Goal: Check status: Check status

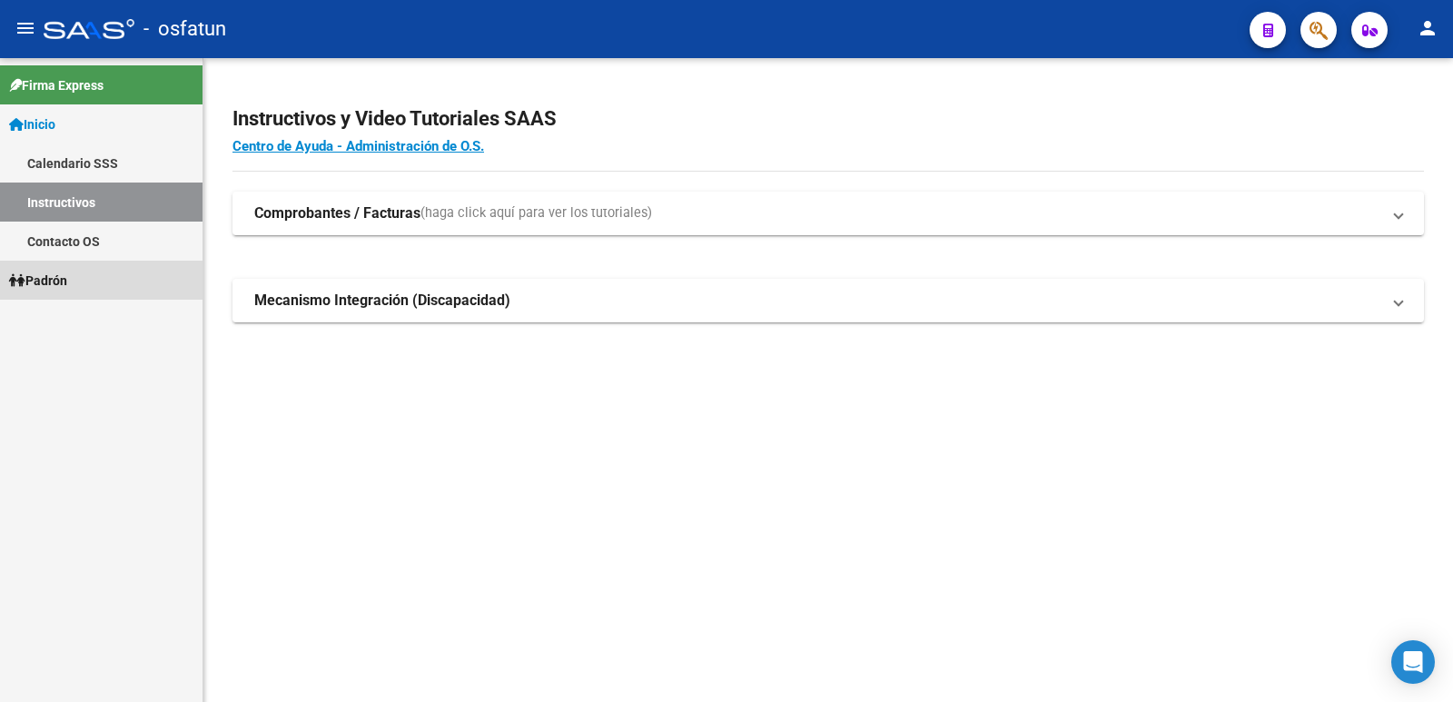
click at [94, 285] on link "Padrón" at bounding box center [101, 280] width 203 height 39
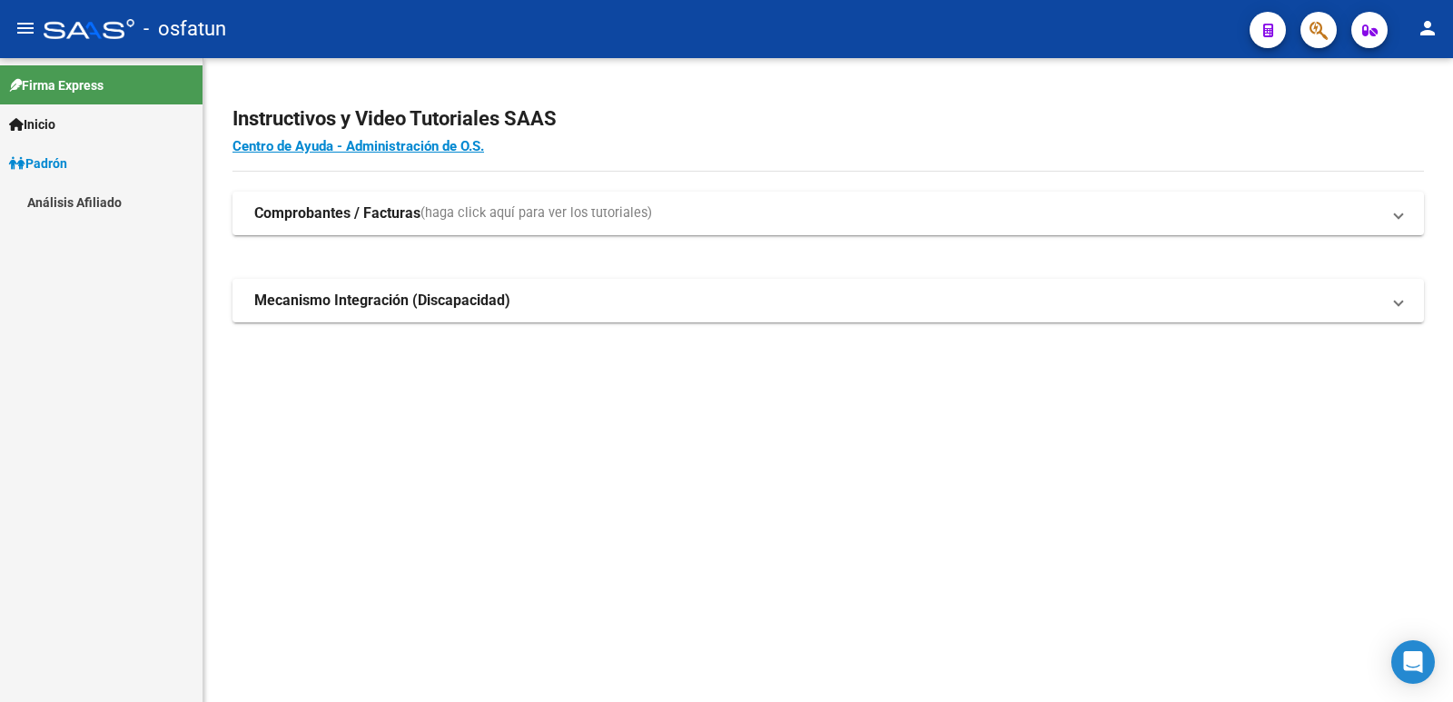
click at [107, 209] on link "Análisis Afiliado" at bounding box center [101, 202] width 203 height 39
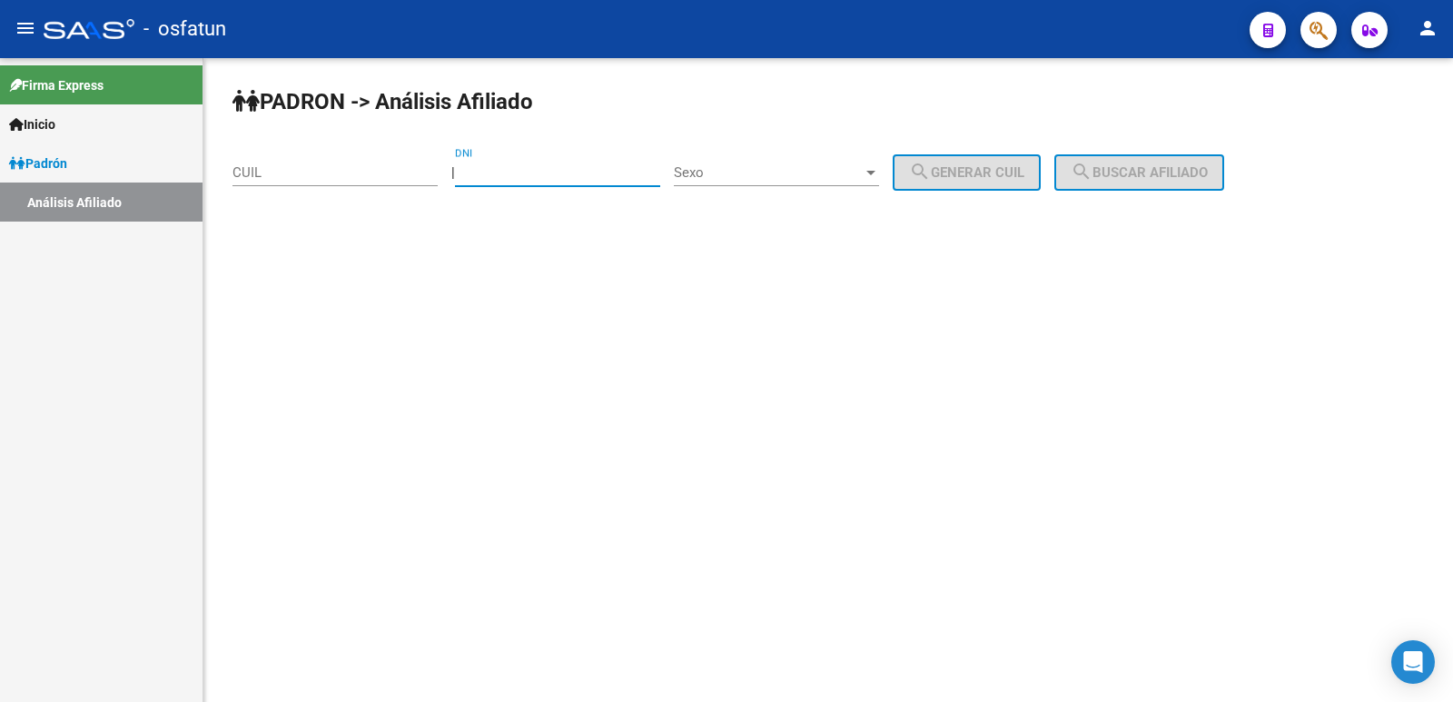
click at [548, 175] on input "DNI" at bounding box center [557, 172] width 205 height 16
paste input "30754585"
type input "30754585"
click at [751, 187] on div "Sexo Sexo" at bounding box center [776, 175] width 205 height 56
click at [751, 181] on div "Sexo Sexo" at bounding box center [776, 166] width 205 height 39
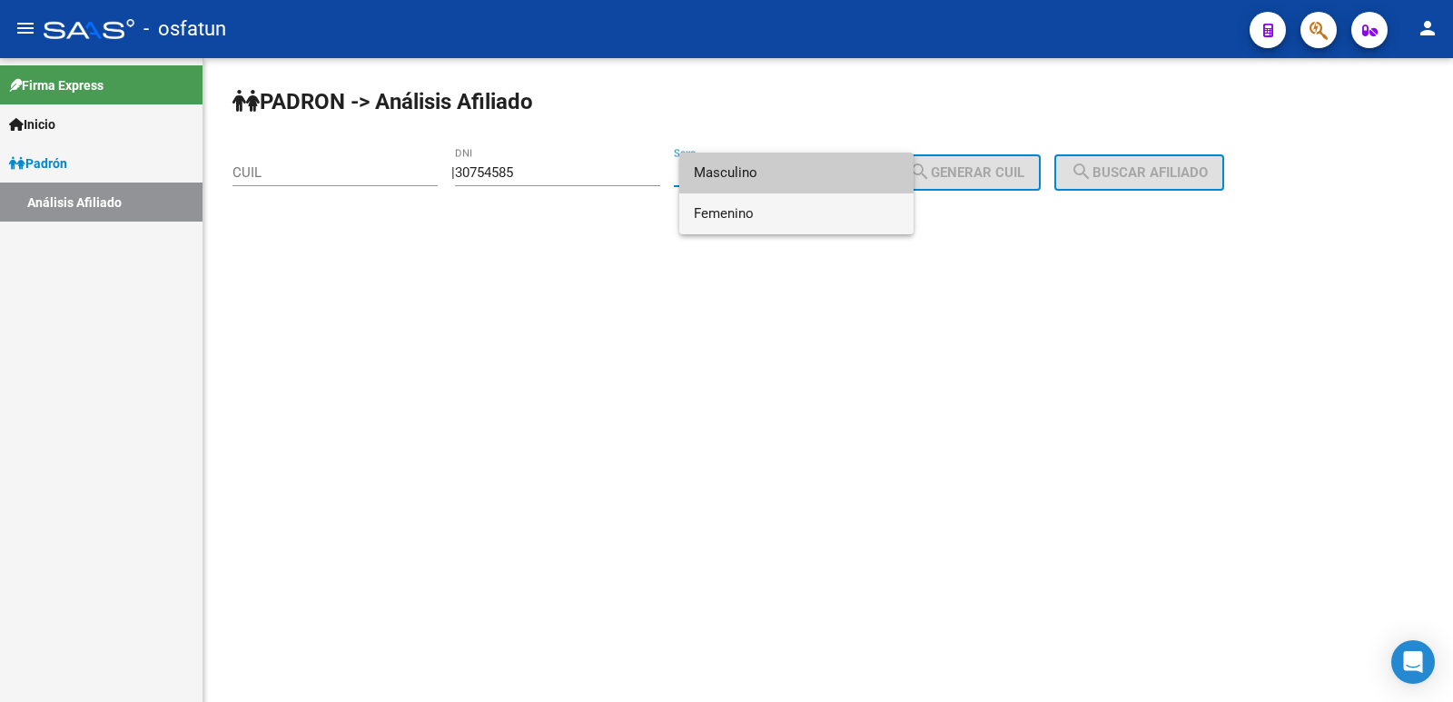
click at [756, 199] on span "Femenino" at bounding box center [796, 213] width 205 height 41
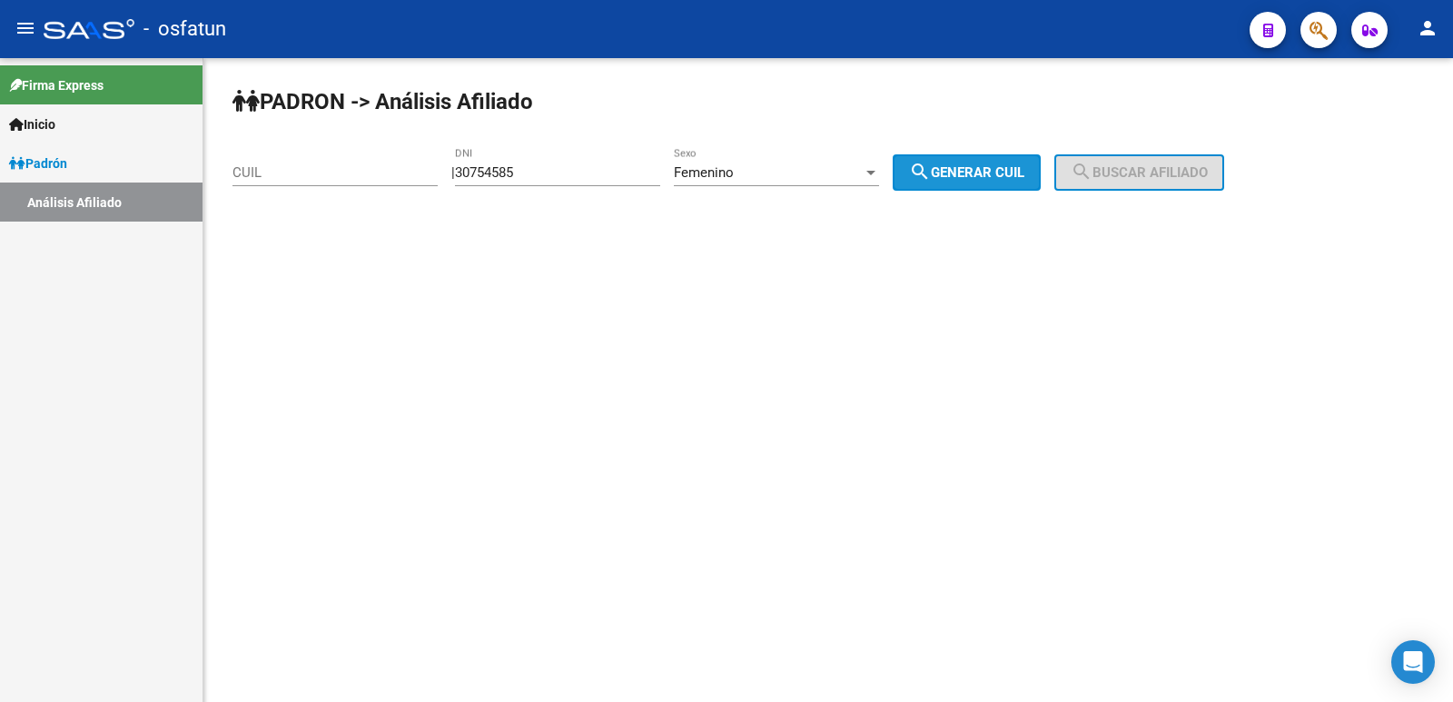
click at [1019, 178] on span "search Generar CUIL" at bounding box center [966, 172] width 115 height 16
type input "27-30754585-9"
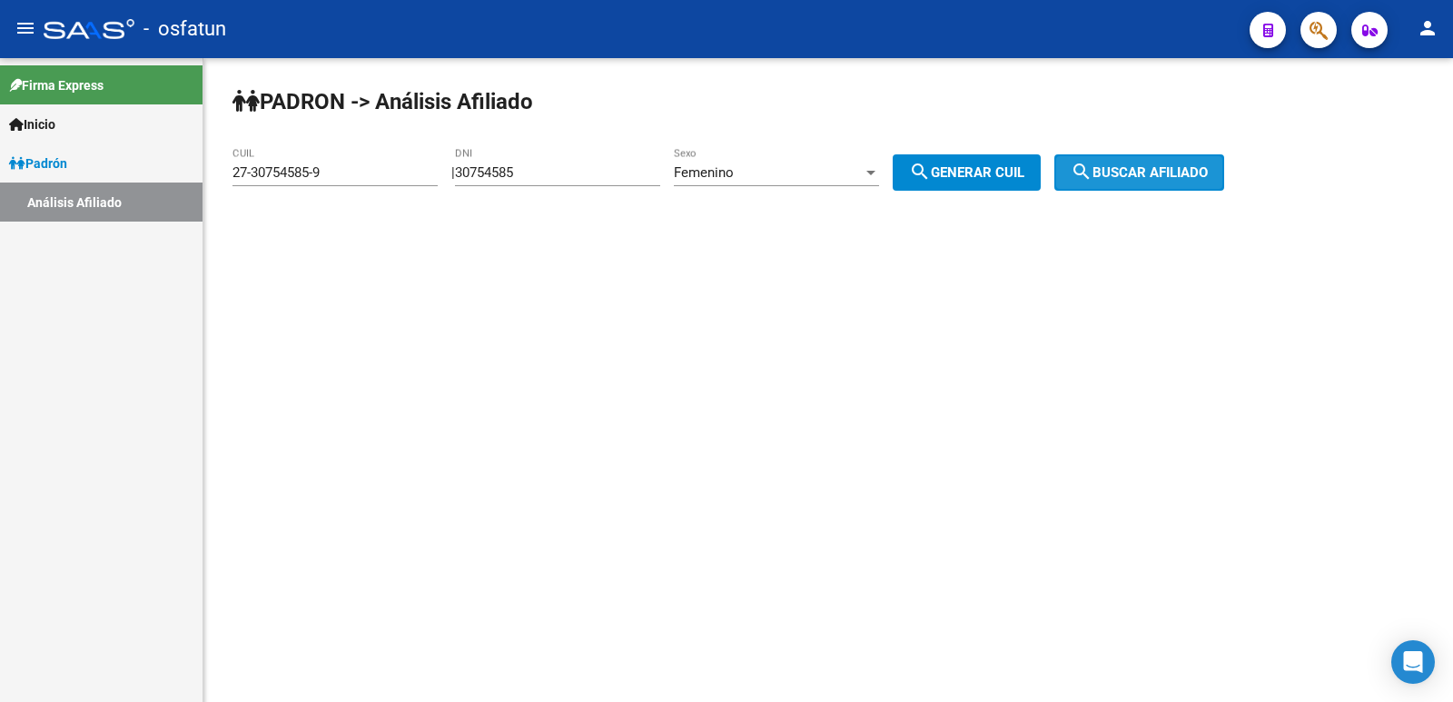
click at [1091, 179] on button "search Buscar afiliado" at bounding box center [1139, 172] width 170 height 36
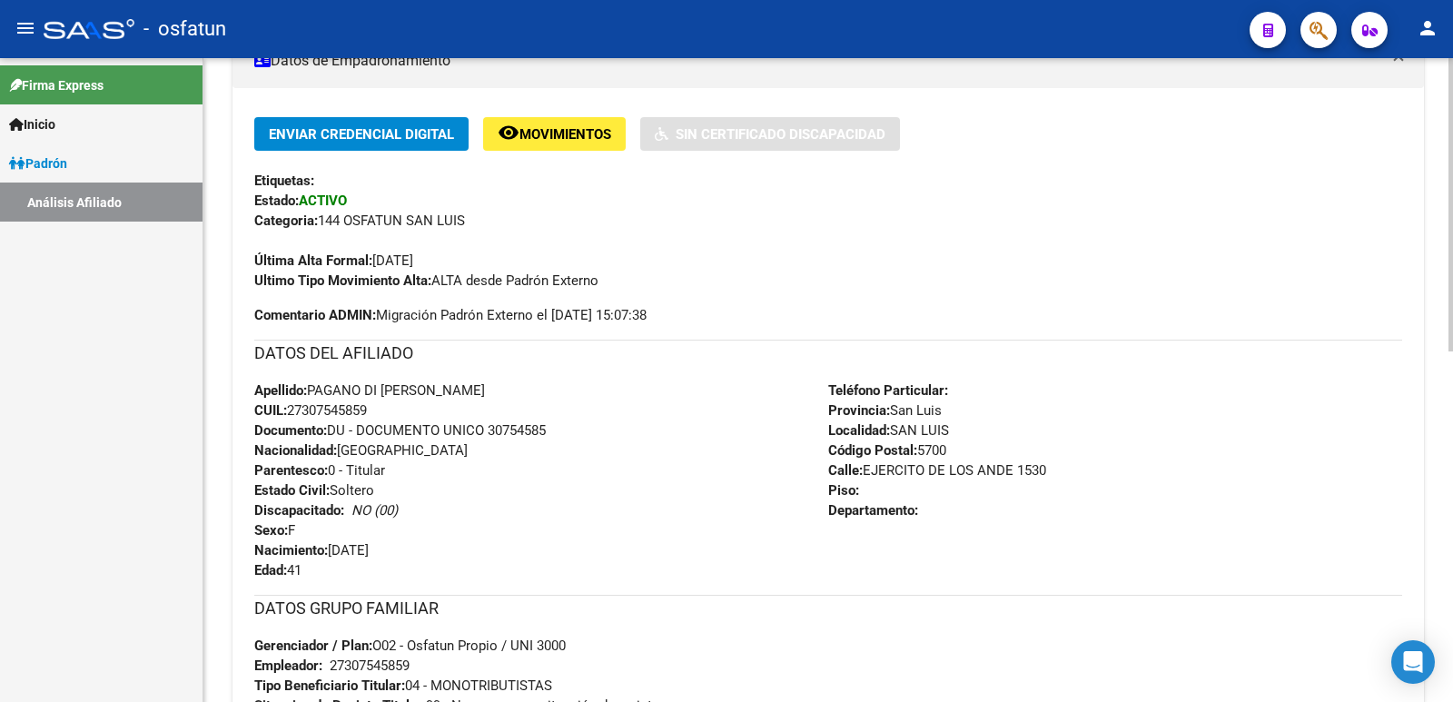
scroll to position [767, 0]
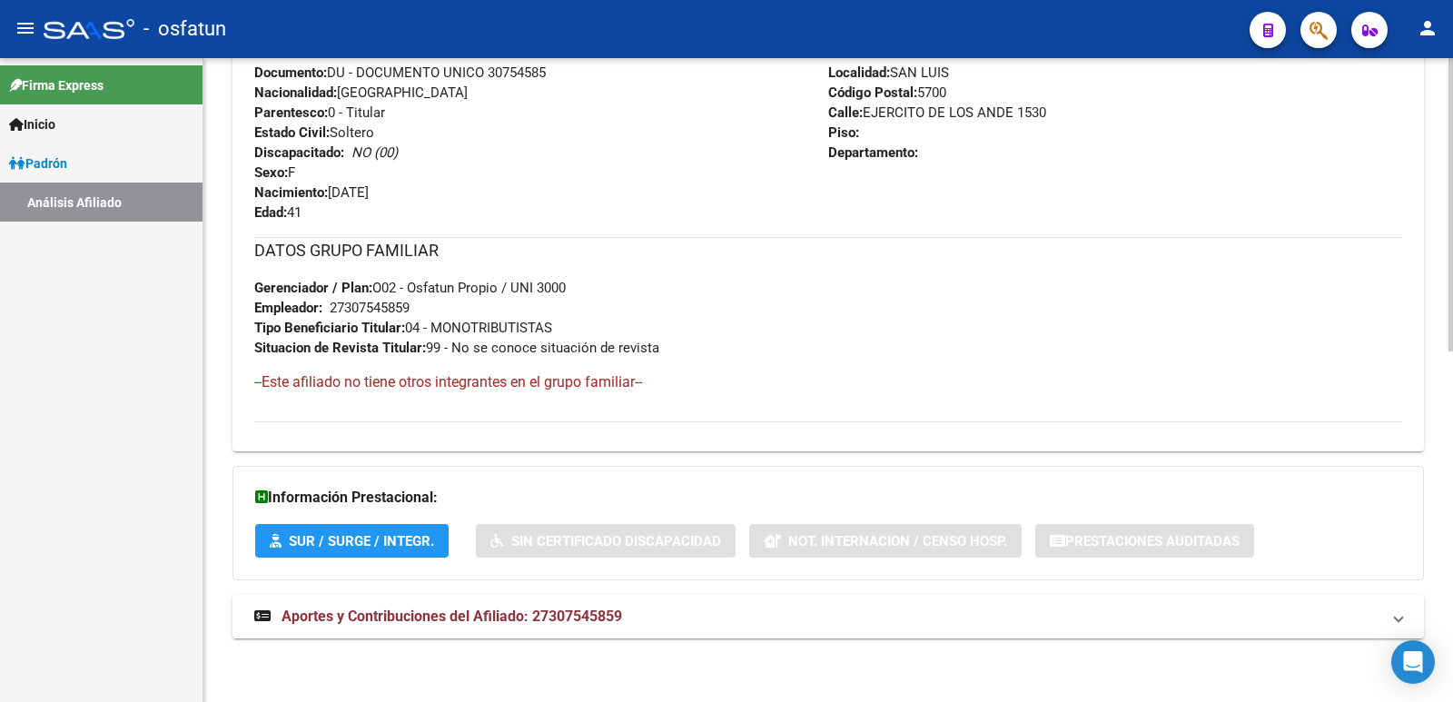
click at [541, 621] on span "Aportes y Contribuciones del Afiliado: 27307545859" at bounding box center [452, 616] width 341 height 17
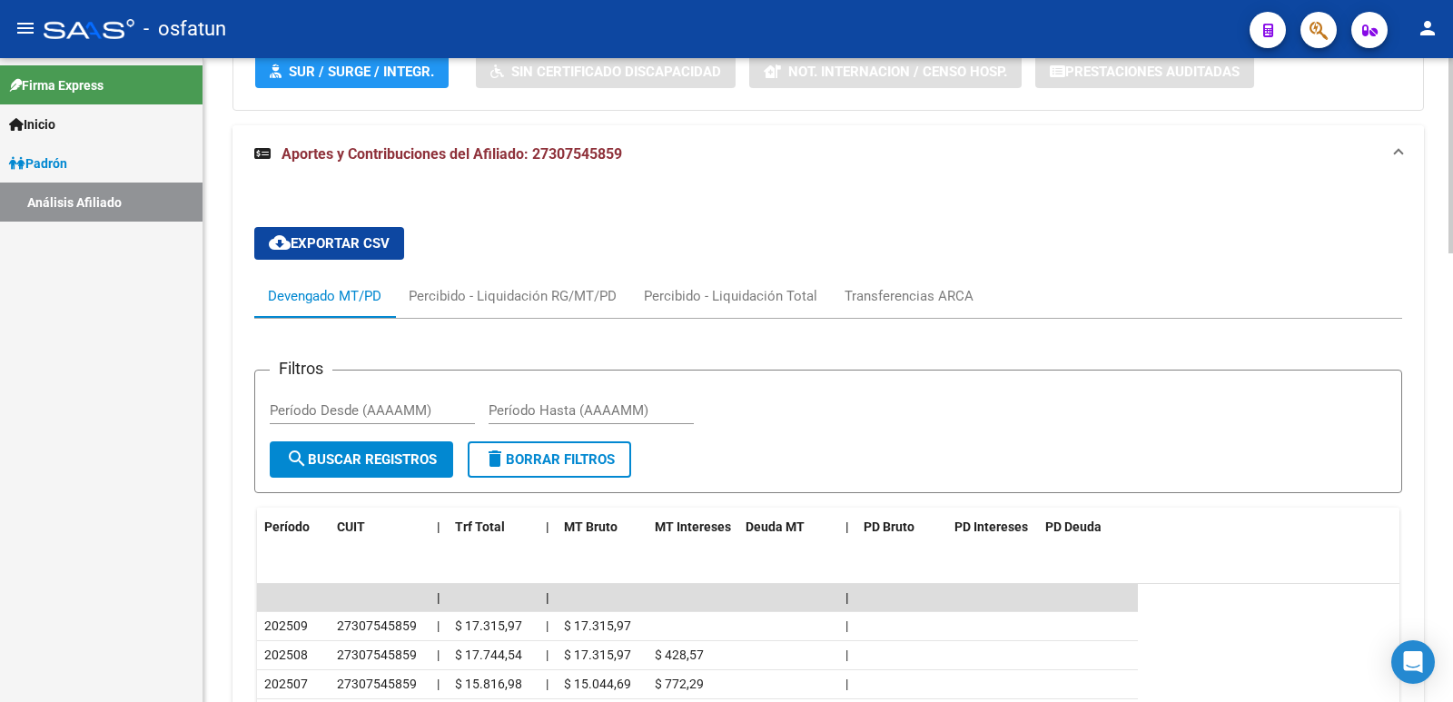
scroll to position [1480, 0]
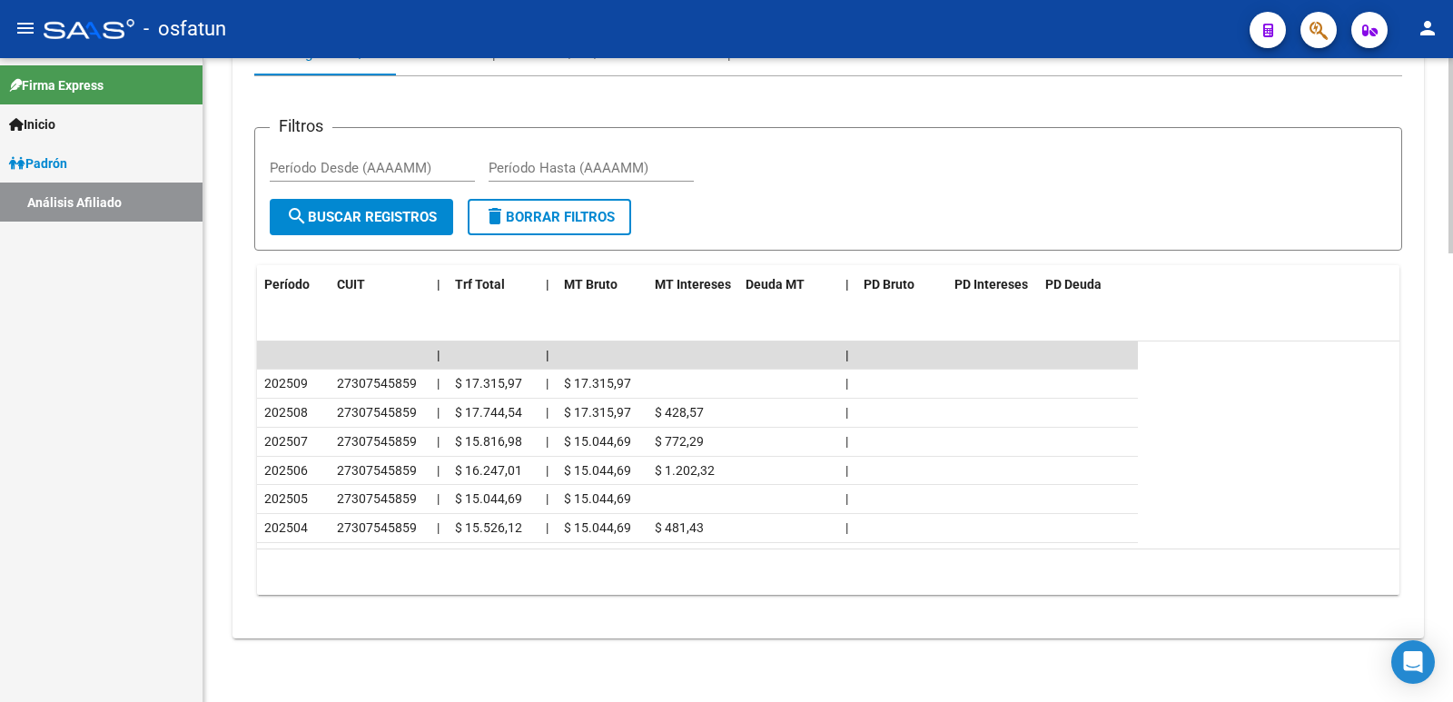
click at [1228, 153] on div "Filtros Período Desde (AAAAMM) Período Hasta (AAAAMM)" at bounding box center [828, 171] width 1117 height 56
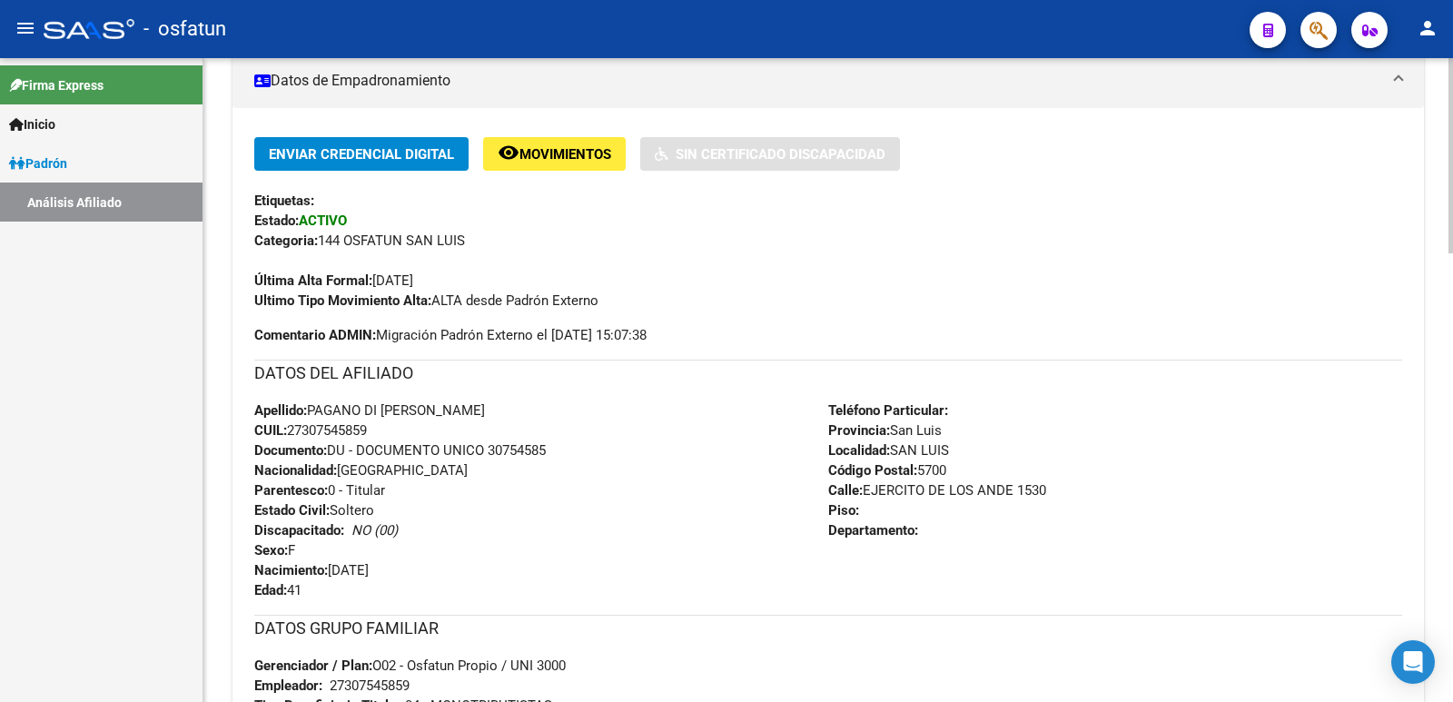
scroll to position [0, 0]
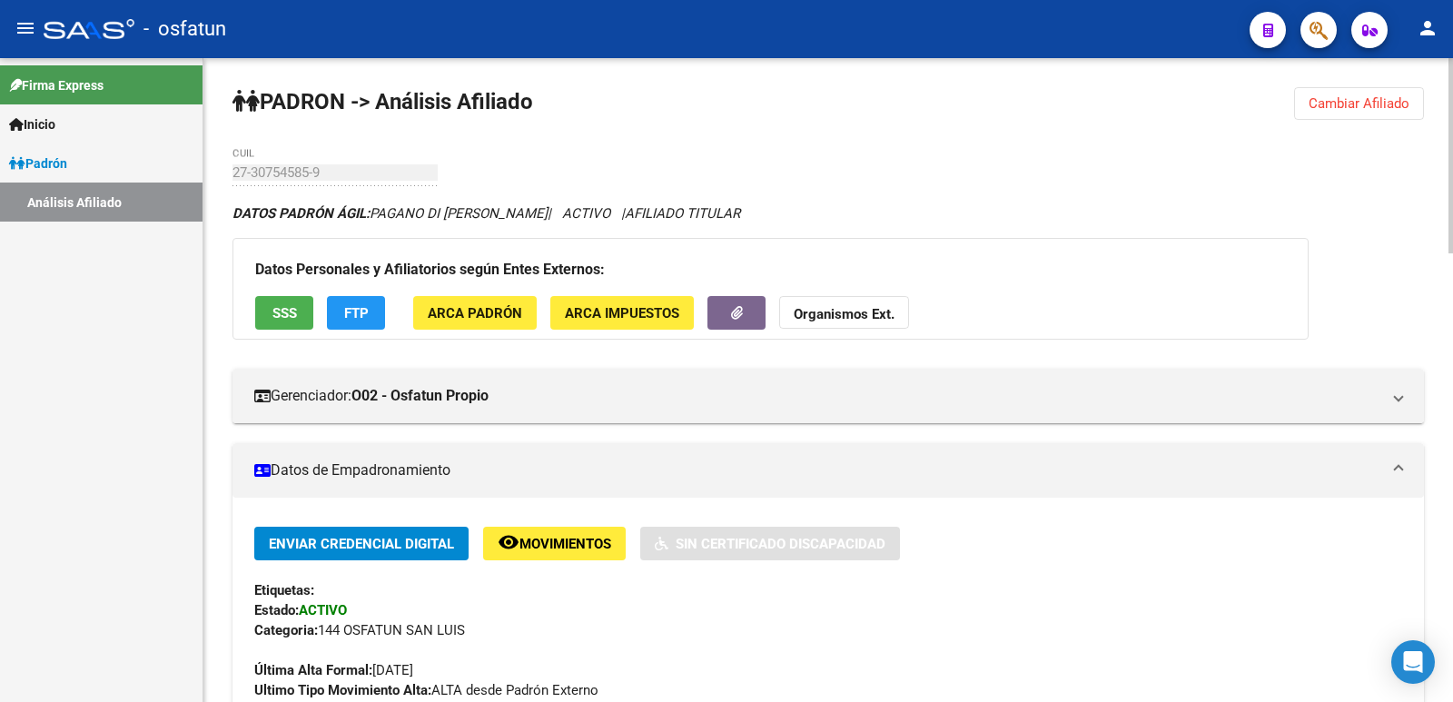
click at [1423, 104] on button "Cambiar Afiliado" at bounding box center [1359, 103] width 130 height 33
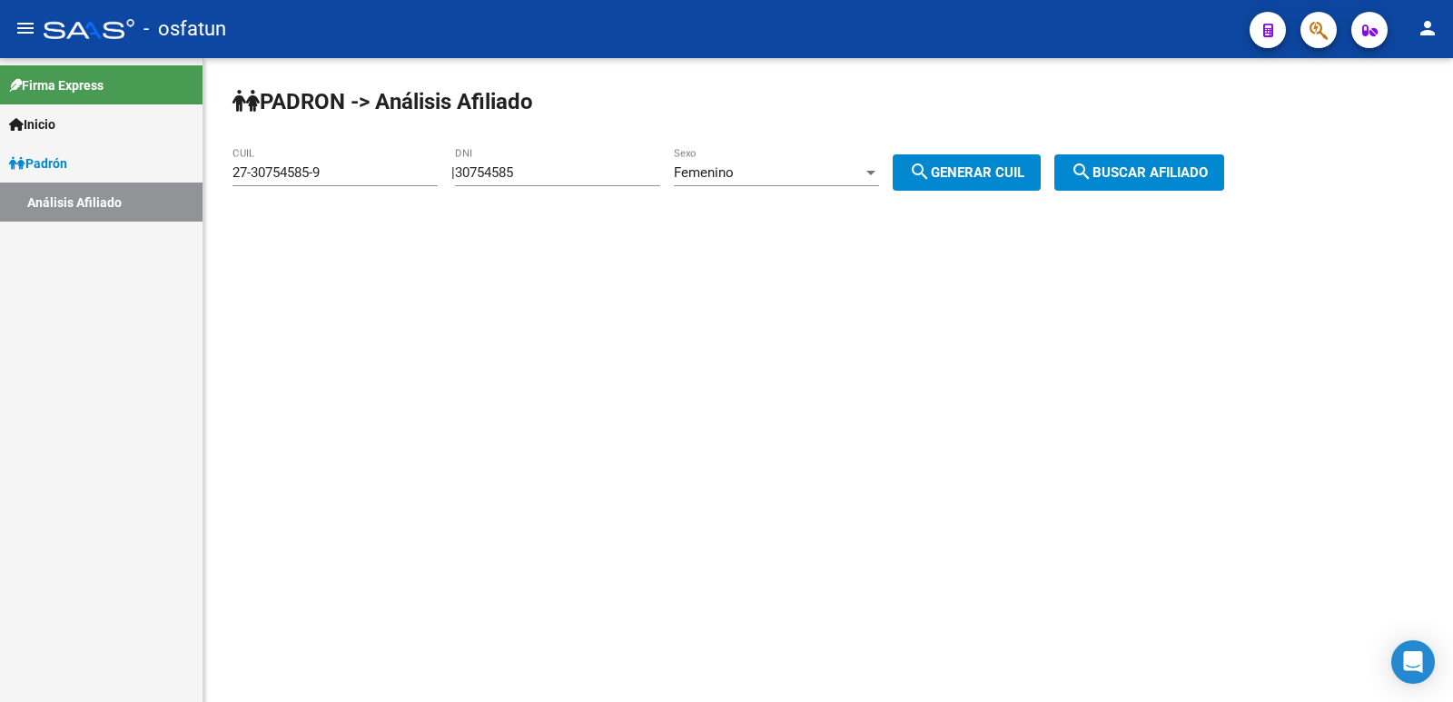
drag, startPoint x: 648, startPoint y: 183, endPoint x: 604, endPoint y: 179, distance: 43.8
click at [604, 179] on div "30754585 DNI" at bounding box center [557, 166] width 205 height 39
paste input "23947174"
drag, startPoint x: 591, startPoint y: 176, endPoint x: 463, endPoint y: 182, distance: 128.2
click at [463, 182] on div "PADRON -> Análisis Afiliado 27-30754585-9 CUIL | 30754585 DNI Femenino Sexo sea…" at bounding box center [828, 153] width 1250 height 191
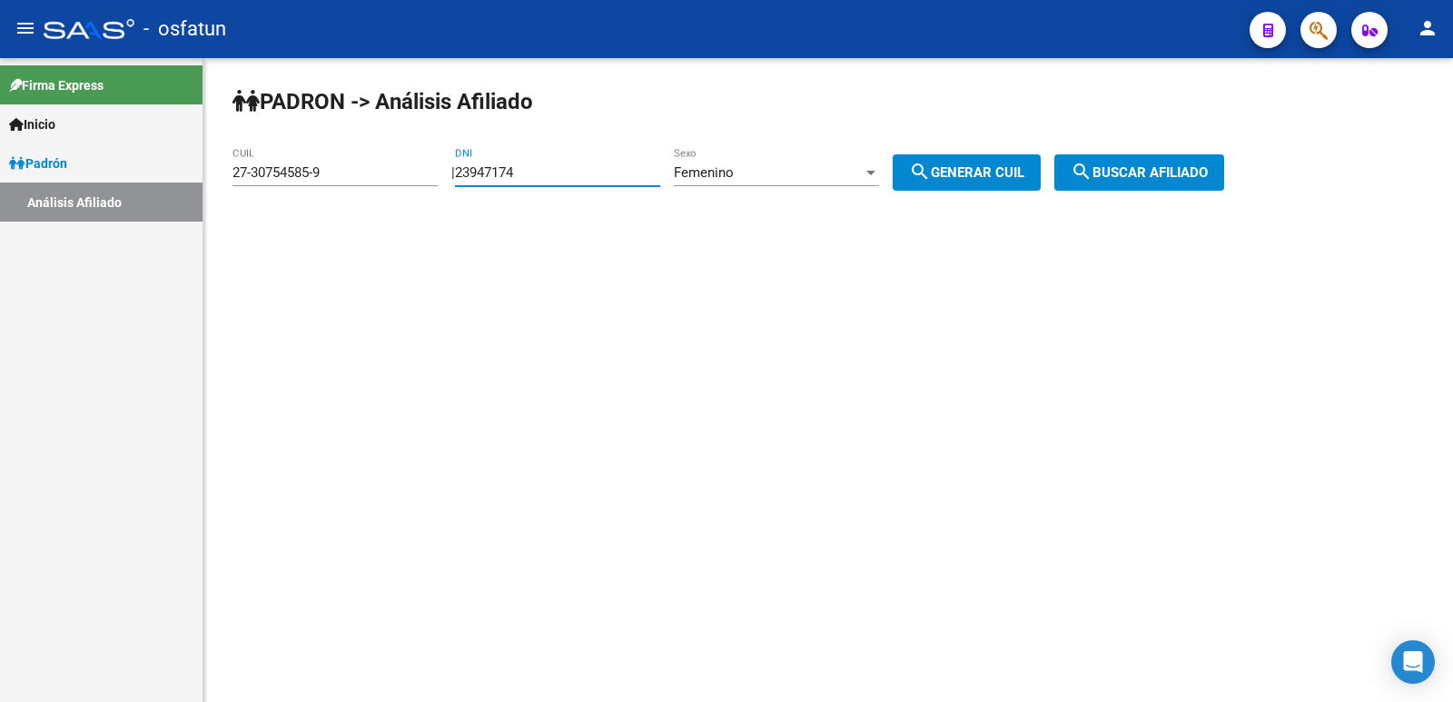
type input "23947174"
click at [733, 172] on span "Femenino" at bounding box center [704, 172] width 60 height 16
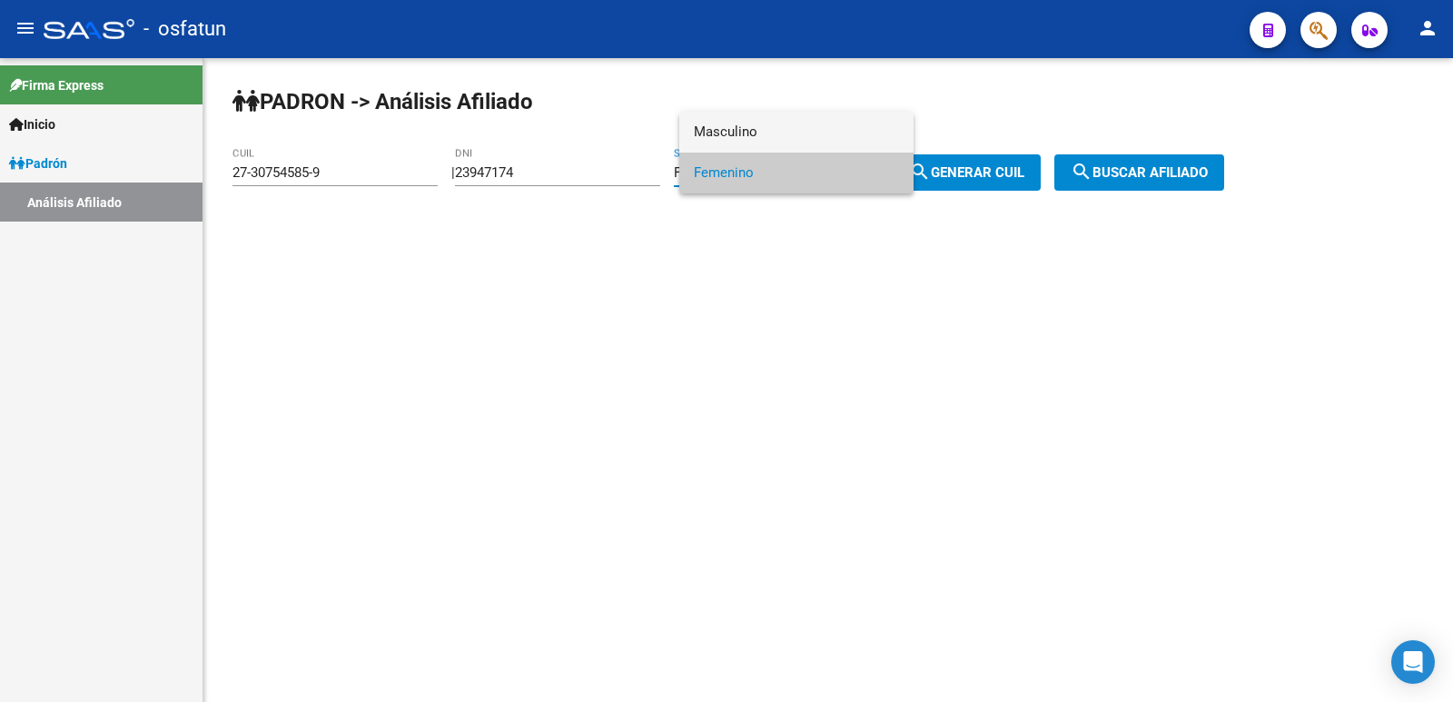
drag, startPoint x: 733, startPoint y: 134, endPoint x: 866, endPoint y: 150, distance: 134.5
click at [757, 138] on span "Masculino" at bounding box center [796, 132] width 205 height 41
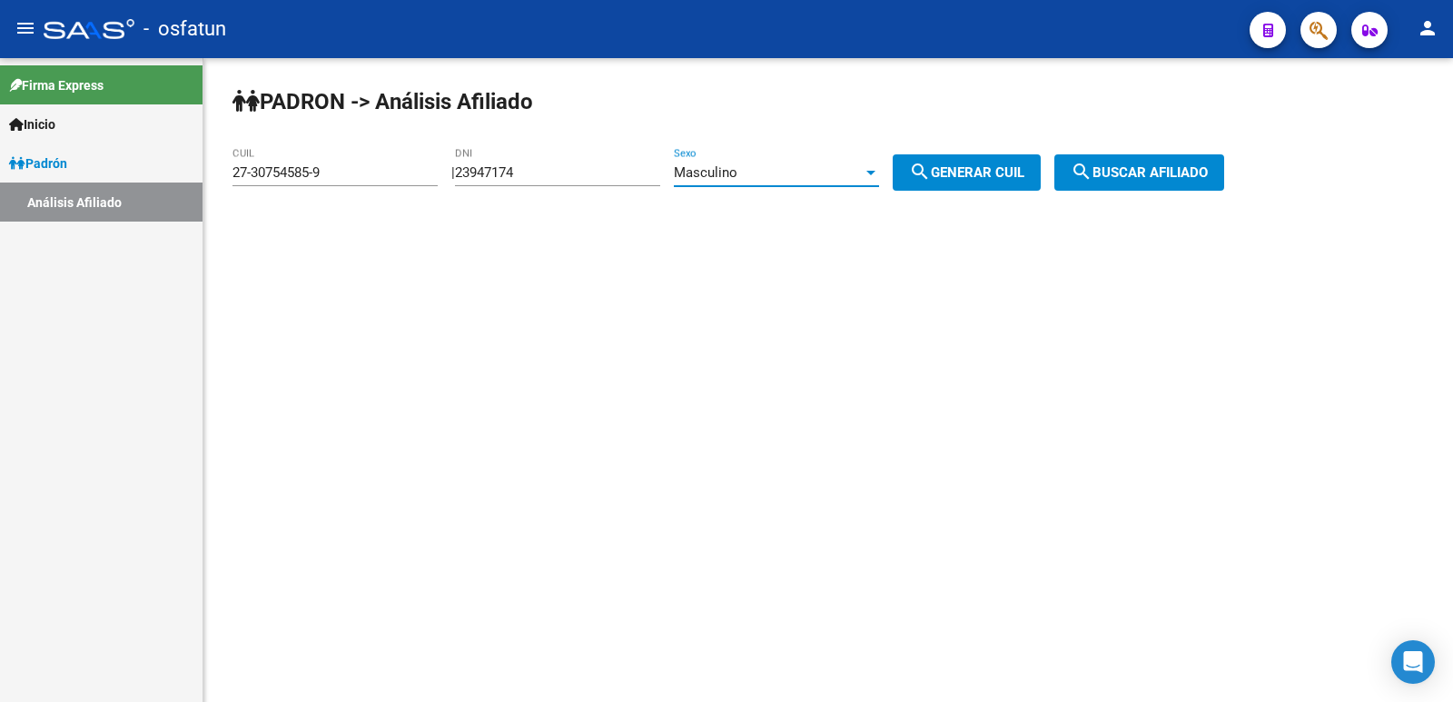
drag, startPoint x: 936, startPoint y: 162, endPoint x: 1016, endPoint y: 168, distance: 80.2
click at [931, 163] on mat-icon "search" at bounding box center [920, 172] width 22 height 22
type input "23-23947174-9"
drag, startPoint x: 1190, startPoint y: 178, endPoint x: 692, endPoint y: 288, distance: 509.7
click at [1183, 179] on span "search Buscar afiliado" at bounding box center [1139, 172] width 137 height 16
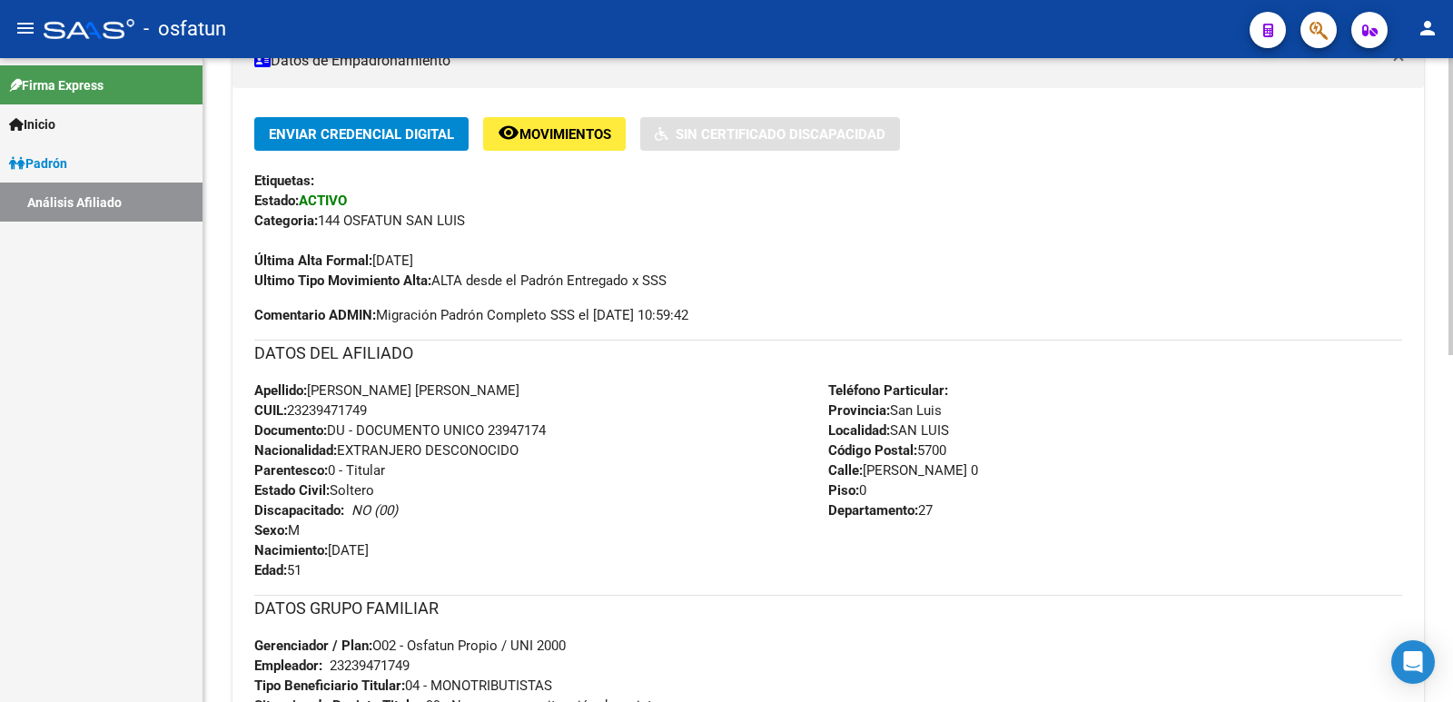
scroll to position [767, 0]
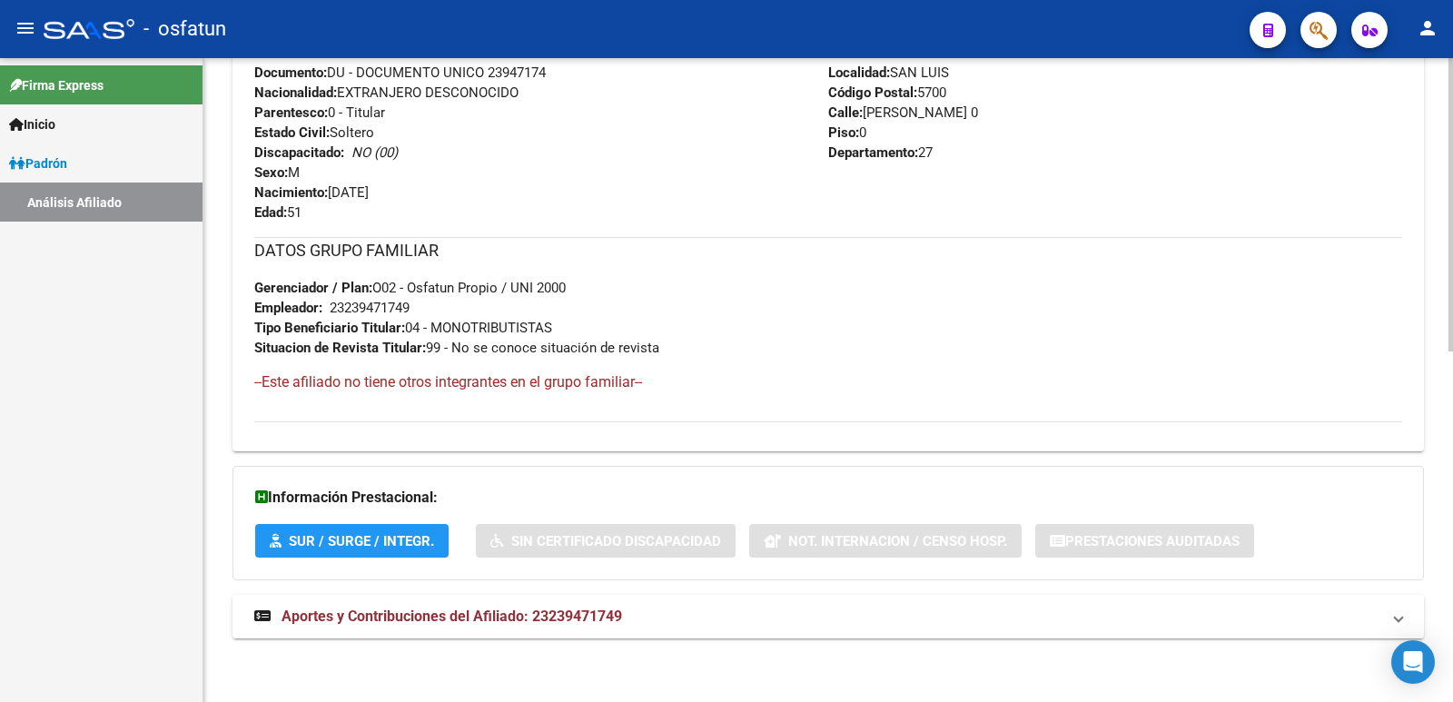
drag, startPoint x: 470, startPoint y: 611, endPoint x: 474, endPoint y: 586, distance: 25.8
click at [470, 603] on mat-expansion-panel-header "Aportes y Contribuciones del Afiliado: 23239471749" at bounding box center [829, 617] width 1192 height 44
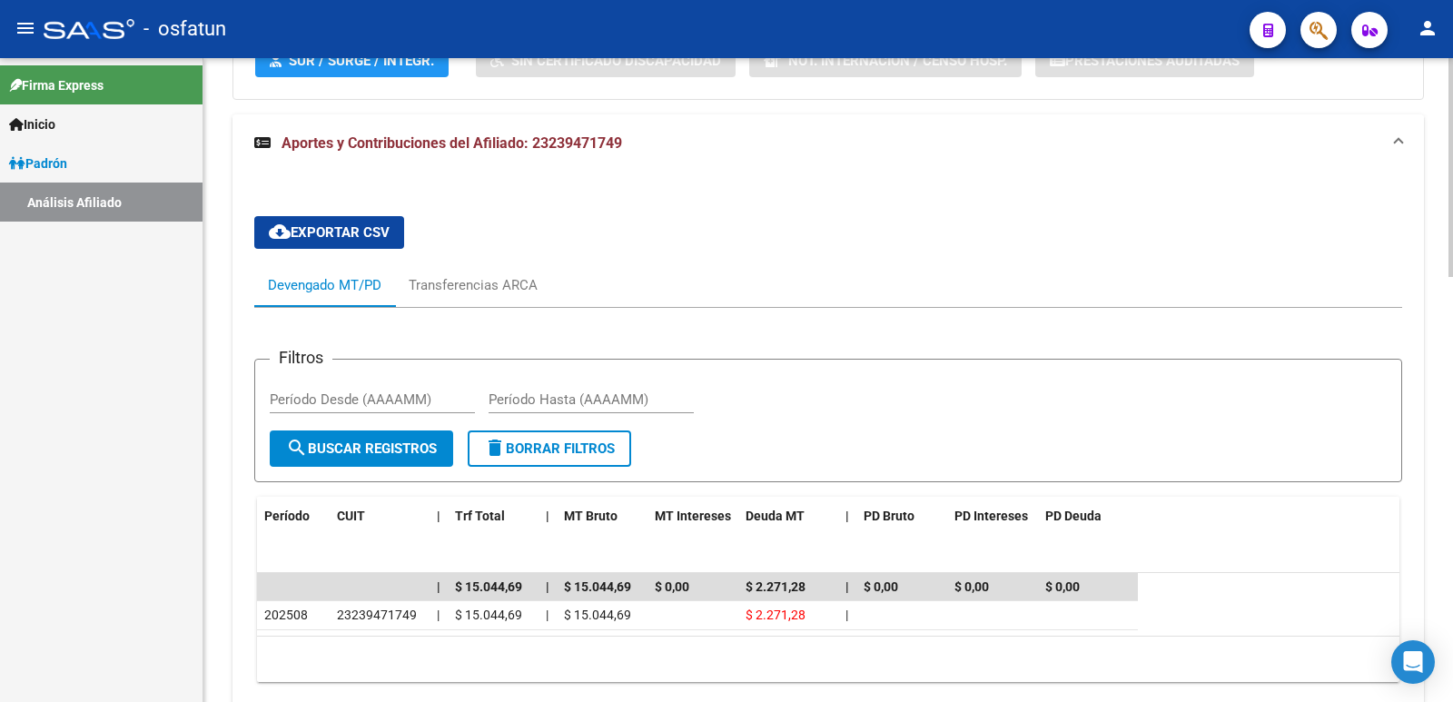
scroll to position [1335, 0]
